Goal: Information Seeking & Learning: Learn about a topic

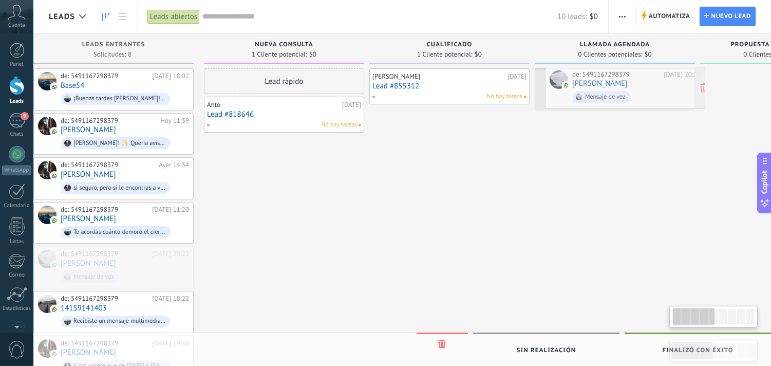
scroll to position [0, 46]
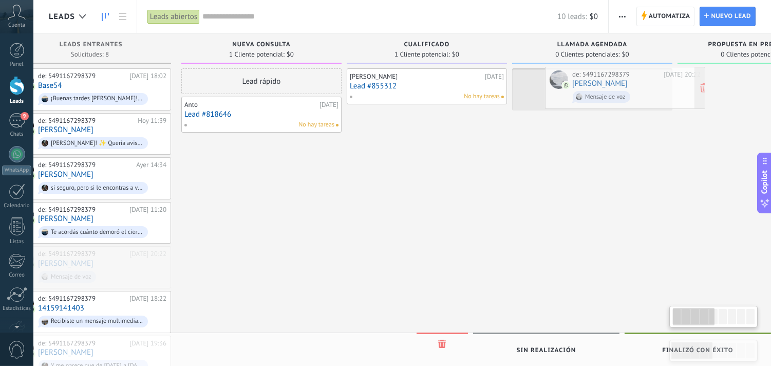
drag, startPoint x: 161, startPoint y: 269, endPoint x: 663, endPoint y: 89, distance: 532.8
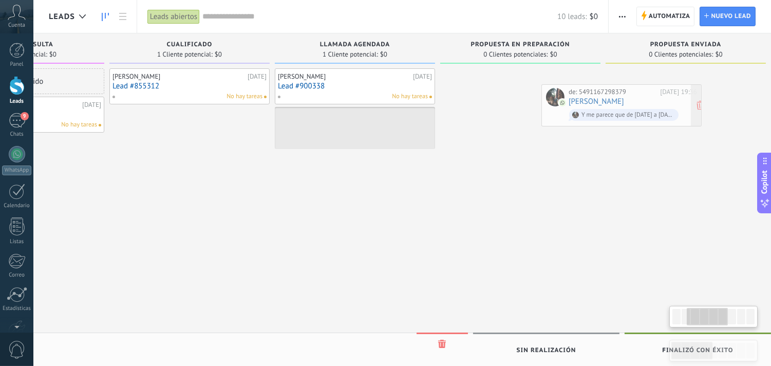
scroll to position [0, 281]
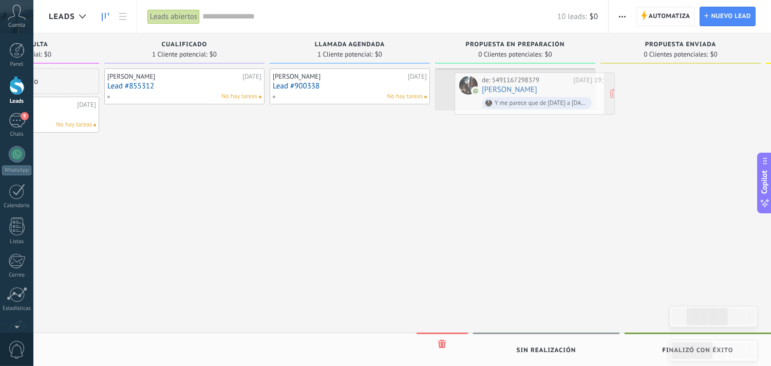
drag, startPoint x: 122, startPoint y: 306, endPoint x: 574, endPoint y: 88, distance: 502.1
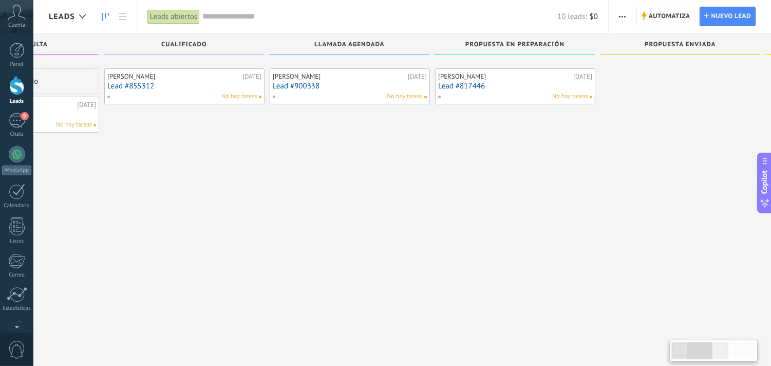
scroll to position [17, 0]
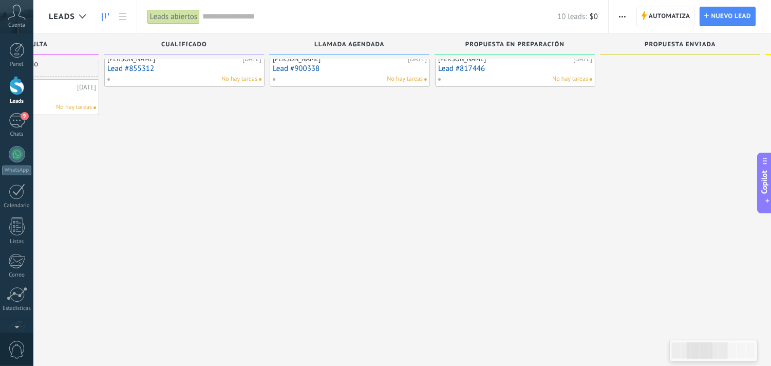
click at [114, 326] on div "[PERSON_NAME] [DATE] Lead #855312 No hay tareas" at bounding box center [184, 205] width 160 height 309
click at [345, 219] on div "[PERSON_NAME] [DATE] Lead #900338 No hay tareas" at bounding box center [350, 205] width 160 height 309
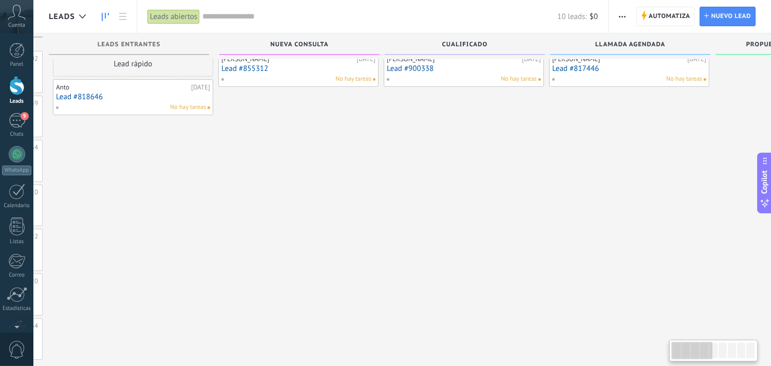
scroll to position [0, 0]
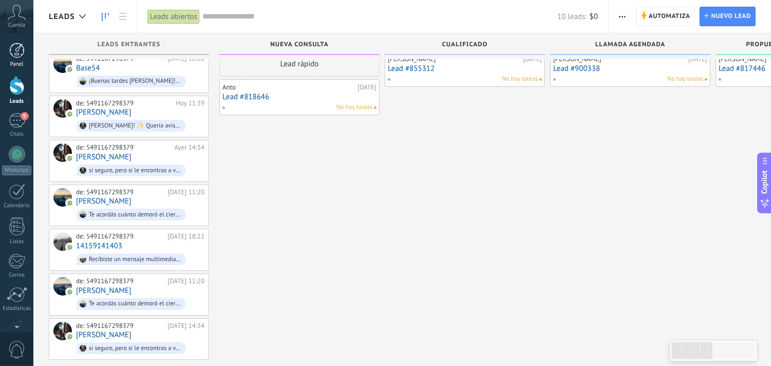
click at [17, 47] on div at bounding box center [16, 50] width 15 height 15
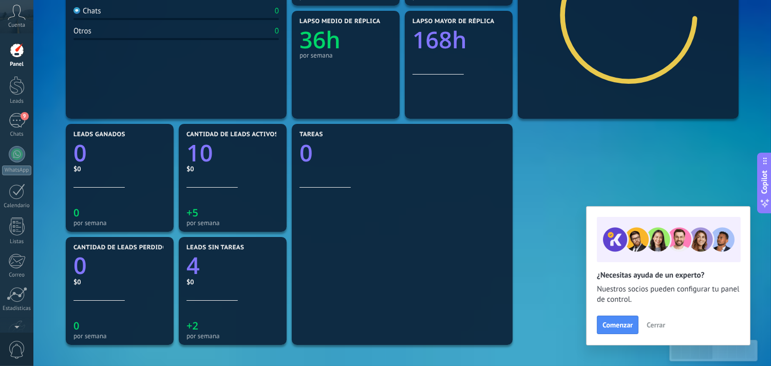
scroll to position [221, 0]
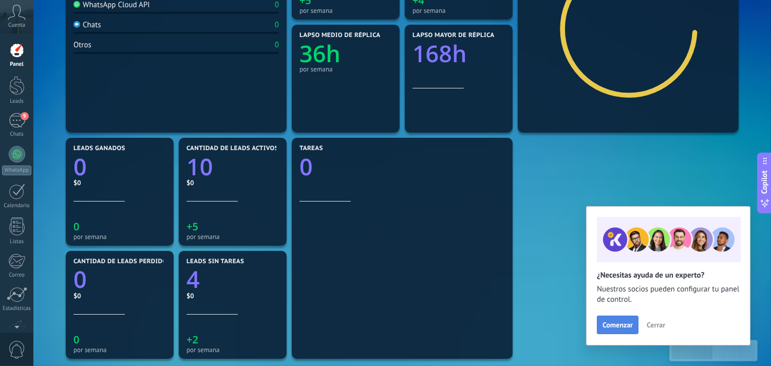
click at [621, 324] on span "Comenzar" at bounding box center [618, 324] width 30 height 7
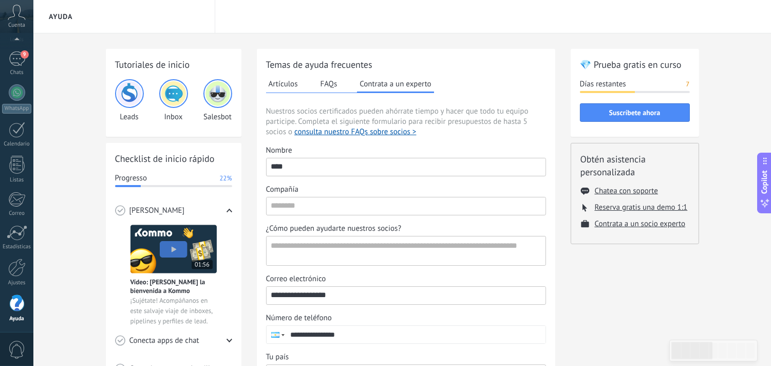
click at [286, 84] on button "Artículos" at bounding box center [283, 83] width 34 height 15
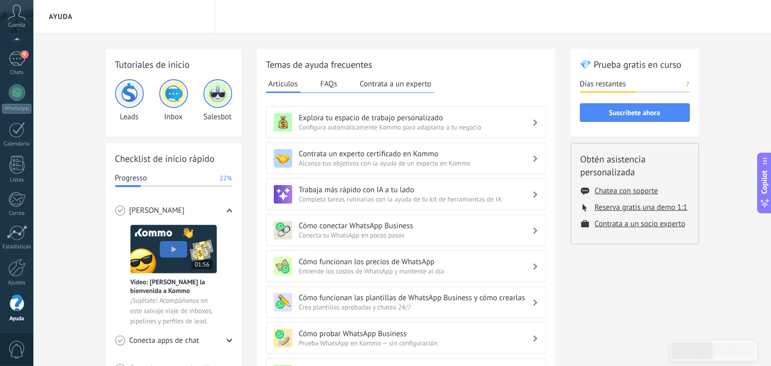
click at [286, 84] on button "Artículos" at bounding box center [283, 84] width 34 height 17
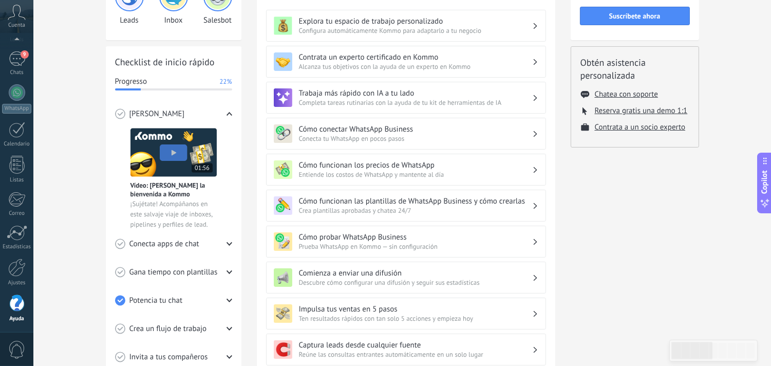
scroll to position [94, 0]
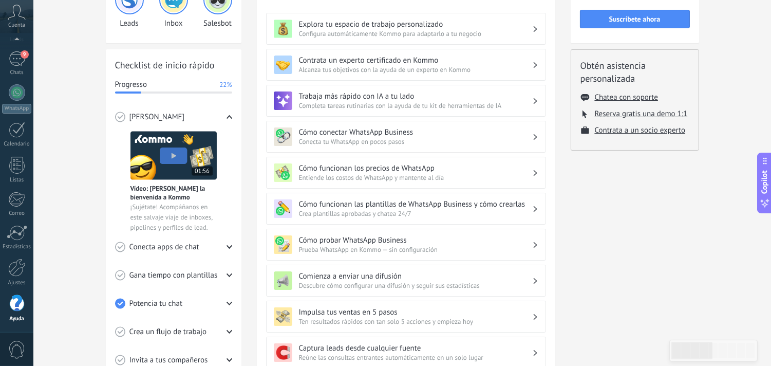
click at [476, 132] on h3 "Cómo conectar WhatsApp Business" at bounding box center [415, 132] width 233 height 10
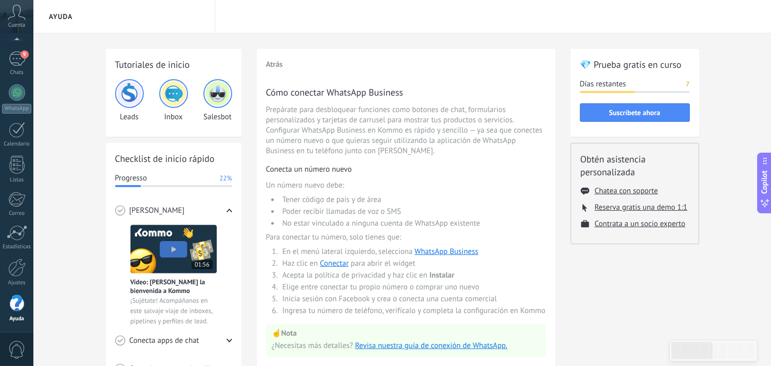
scroll to position [1, 0]
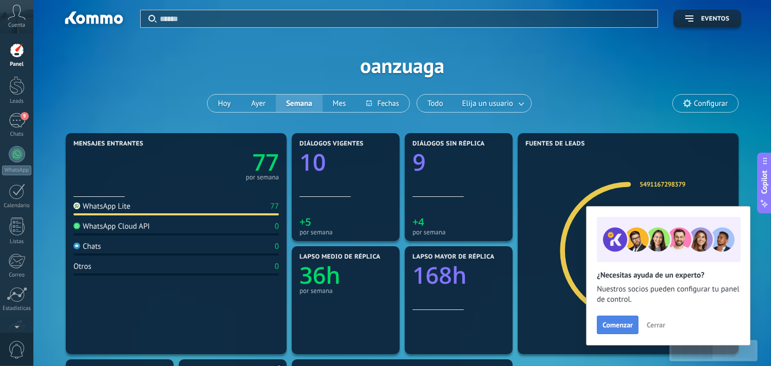
click at [620, 321] on span "Comenzar" at bounding box center [618, 324] width 30 height 7
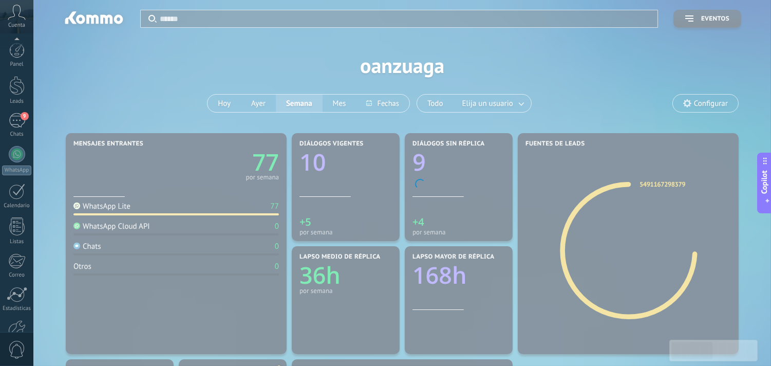
scroll to position [62, 0]
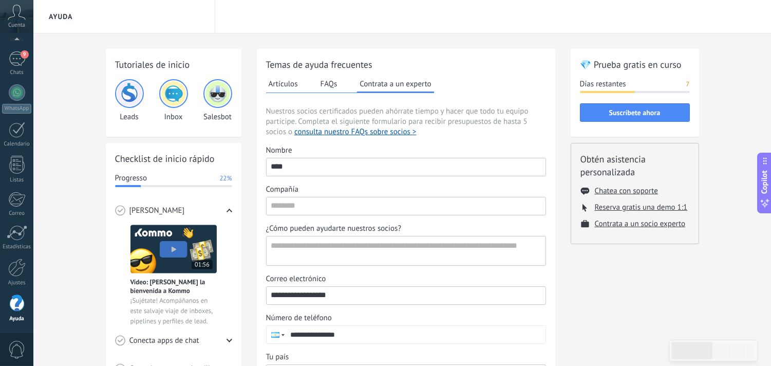
click at [288, 81] on button "Artículos" at bounding box center [283, 83] width 34 height 15
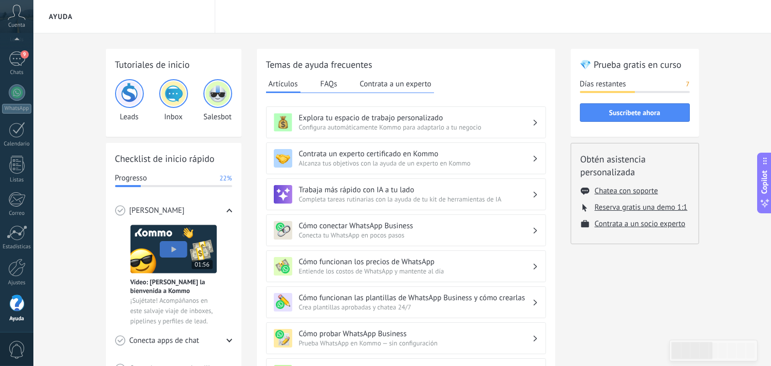
click at [319, 263] on h3 "Cómo funcionan los precios de WhatsApp" at bounding box center [415, 262] width 233 height 10
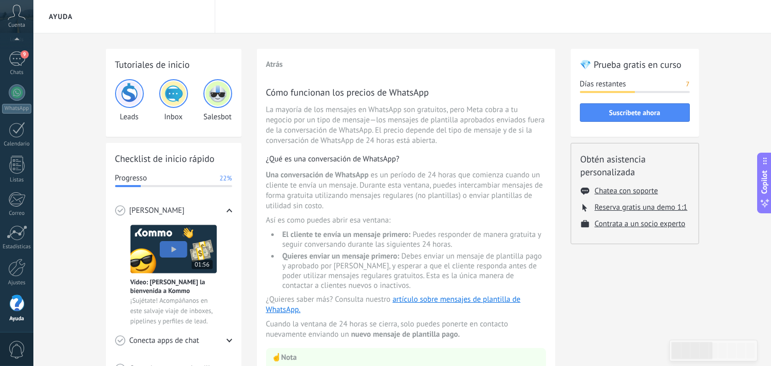
click at [272, 201] on span "Una conversación de WhatsApp es un período de 24 horas que comienza cuando un c…" at bounding box center [406, 190] width 280 height 41
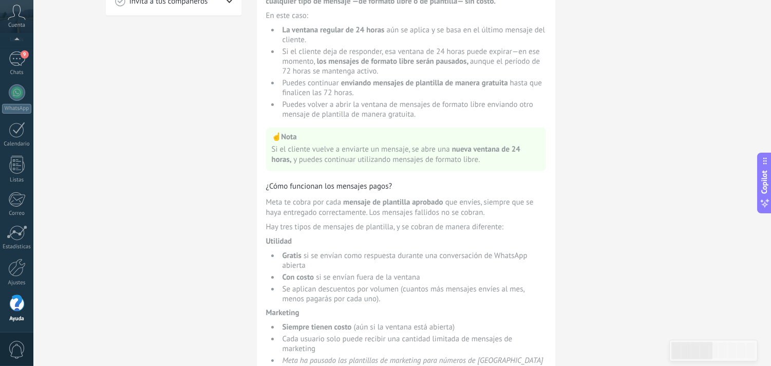
scroll to position [454, 0]
